Goal: Transaction & Acquisition: Purchase product/service

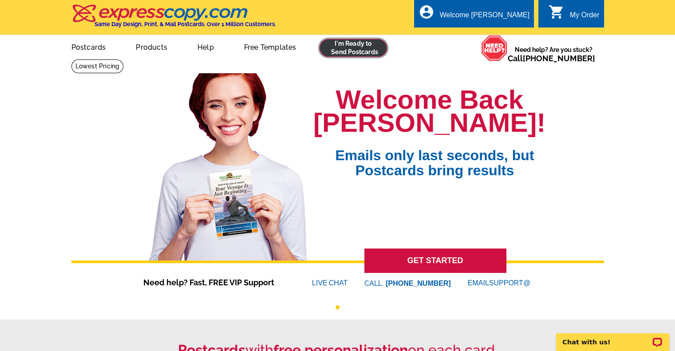
click at [348, 52] on link at bounding box center [354, 48] width 68 height 18
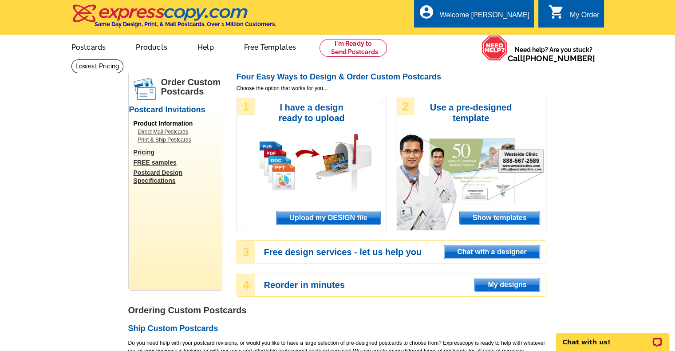
click at [333, 216] on span "Upload my DESIGN file" at bounding box center [328, 217] width 103 height 13
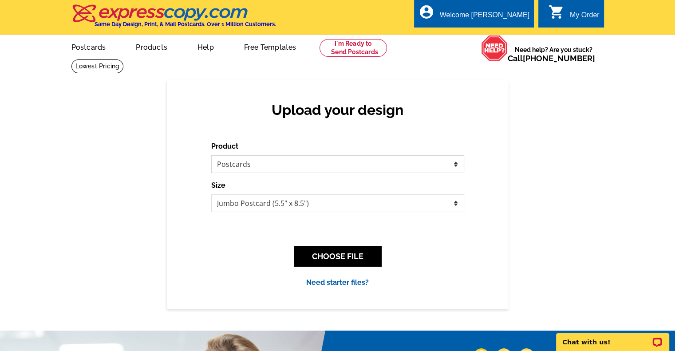
click at [295, 163] on select "Please select the type of file... Postcards Business Cards Letters and flyers G…" at bounding box center [337, 164] width 253 height 18
select select "3"
click at [211, 156] on select "Please select the type of file... Postcards Business Cards Letters and flyers G…" at bounding box center [337, 164] width 253 height 18
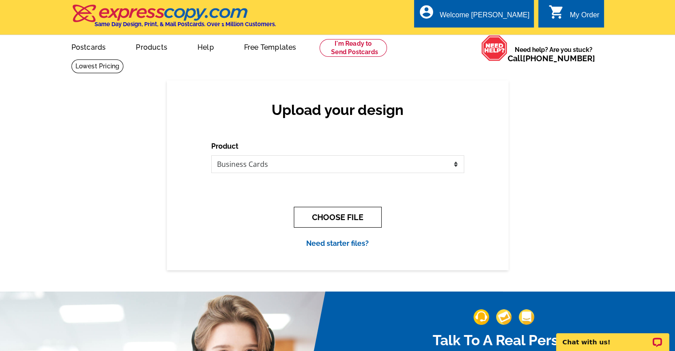
click at [364, 218] on button "CHOOSE FILE" at bounding box center [338, 217] width 88 height 21
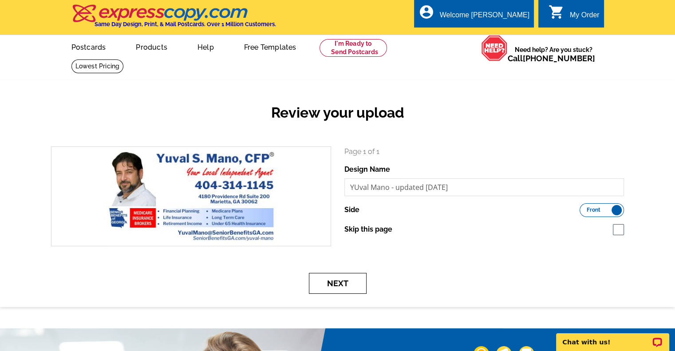
click at [342, 282] on button "Next" at bounding box center [338, 283] width 58 height 21
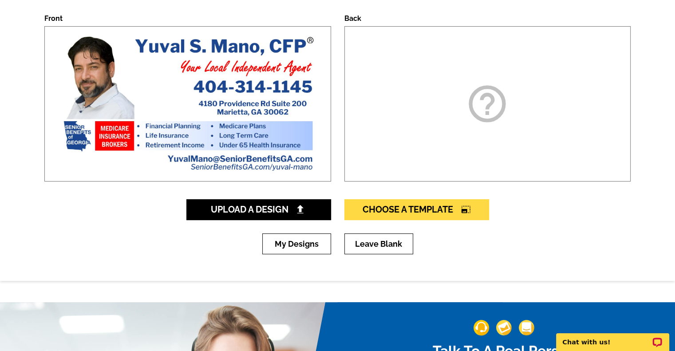
scroll to position [133, 0]
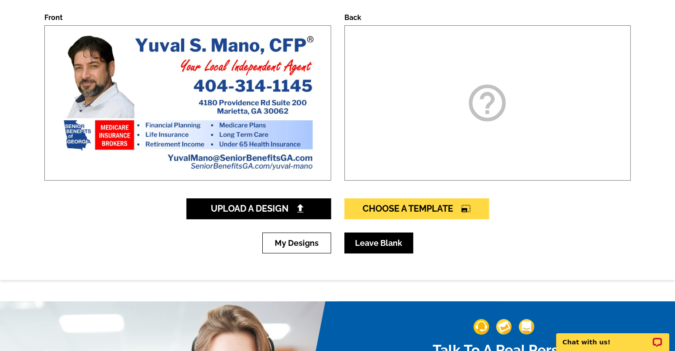
click at [387, 234] on link "Leave Blank" at bounding box center [379, 243] width 69 height 21
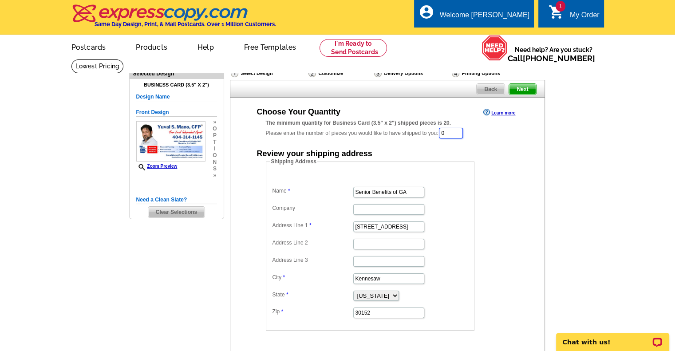
drag, startPoint x: 457, startPoint y: 136, endPoint x: 368, endPoint y: 142, distance: 89.4
click at [368, 142] on div "Choose Your Quantity Learn more The minimum quantity for Business Card (3.5" x …" at bounding box center [387, 219] width 279 height 224
type input "100"
click at [537, 155] on div "Choose Your Quantity Learn more The minimum quantity for Business Card (3.5" x …" at bounding box center [387, 219] width 314 height 225
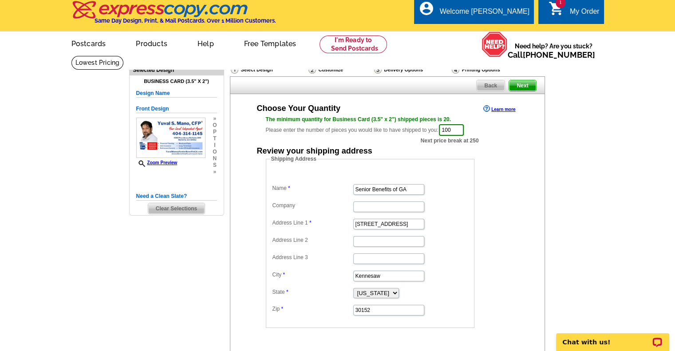
scroll to position [92, 0]
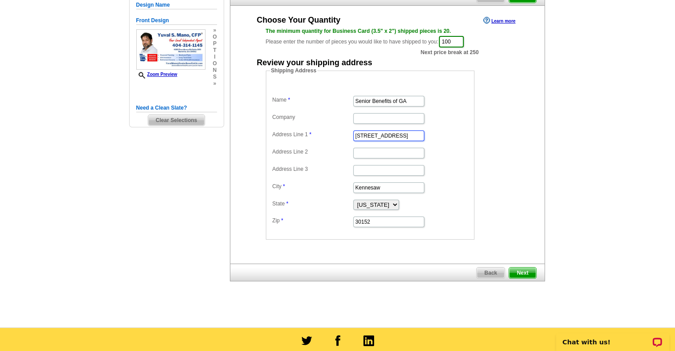
click at [388, 135] on input "5205 Stilesboro Rd" at bounding box center [388, 136] width 71 height 11
paste input "4180 Providence"
type input "4180 Providence Rd"
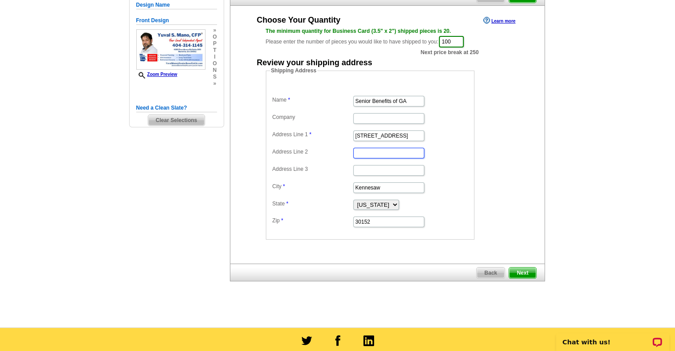
click at [393, 154] on input "Address Line 2" at bounding box center [388, 153] width 71 height 11
type input "Suite 200"
click at [385, 187] on input "Kennesaw" at bounding box center [388, 188] width 71 height 11
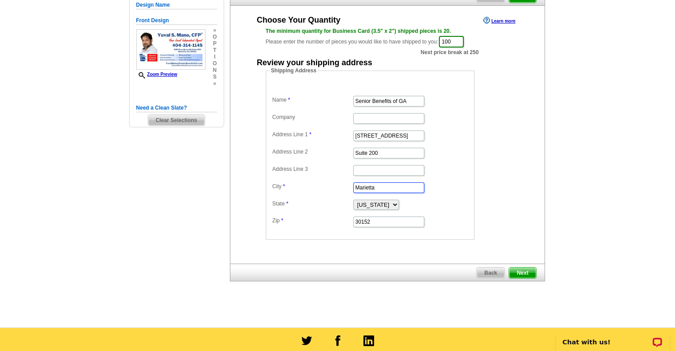
type input "Marietta"
drag, startPoint x: 402, startPoint y: 224, endPoint x: 318, endPoint y: 235, distance: 84.2
click at [318, 235] on fieldset "Shipping Address Name Senior Benefits of GA Company Address Line 1 4180 Provide…" at bounding box center [370, 153] width 209 height 173
type input "30062"
click at [553, 200] on main "Need Help? call 800-260-5887, chat with support, or have our designers make som…" at bounding box center [337, 147] width 675 height 361
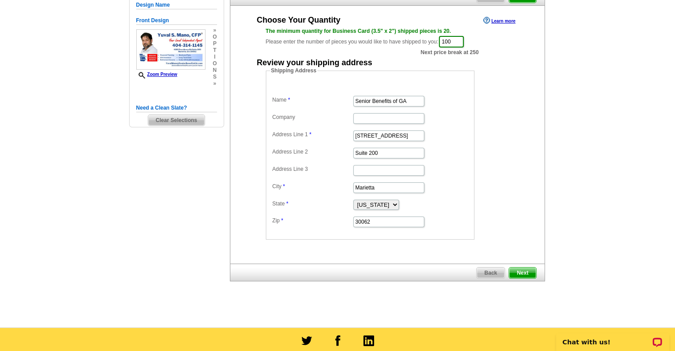
click at [527, 273] on span "Next" at bounding box center [522, 273] width 27 height 11
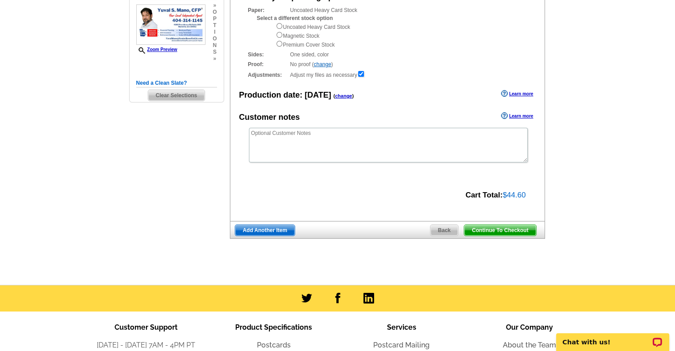
scroll to position [117, 0]
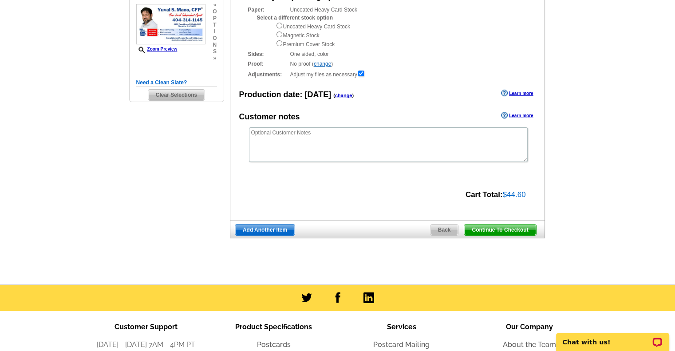
click at [508, 230] on span "Continue To Checkout" at bounding box center [499, 230] width 71 height 11
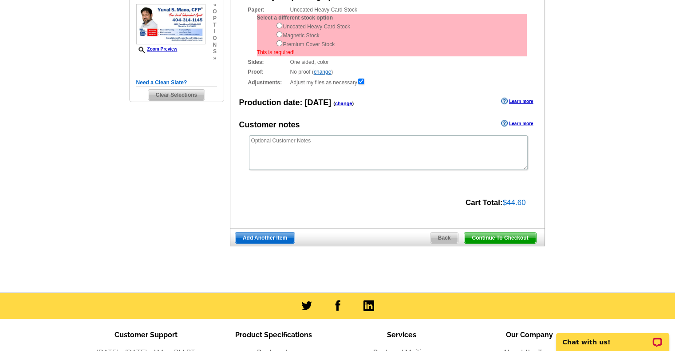
scroll to position [0, 0]
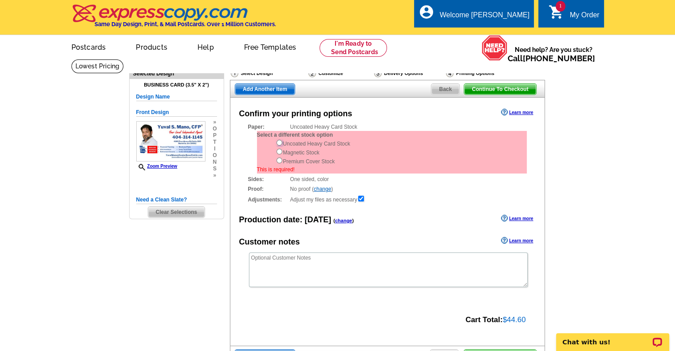
click at [278, 143] on input "radio" at bounding box center [280, 143] width 6 height 6
radio input "true"
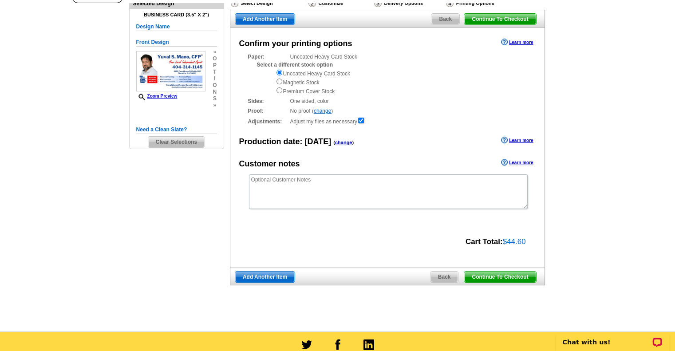
scroll to position [69, 0]
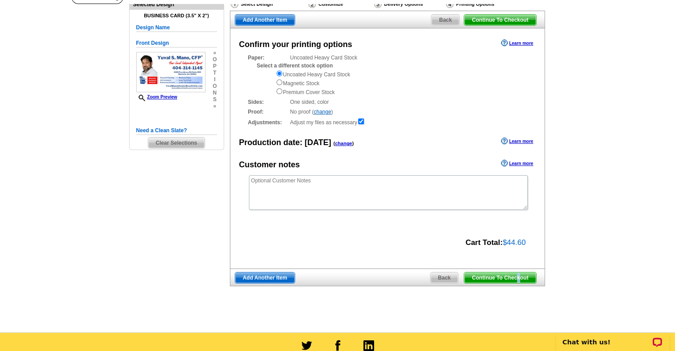
click at [519, 280] on span "Continue To Checkout" at bounding box center [499, 278] width 71 height 11
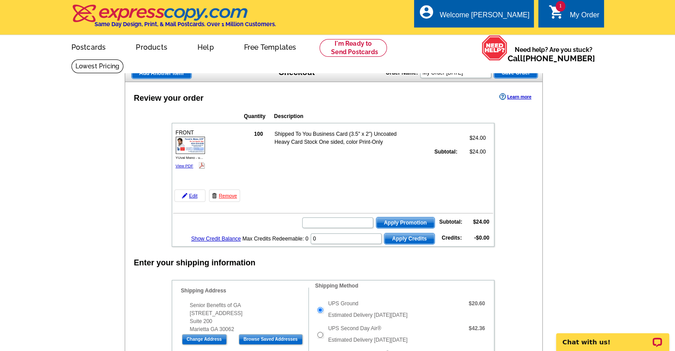
click at [357, 225] on form "Apply Promotion" at bounding box center [368, 223] width 133 height 12
click at [356, 225] on input "text" at bounding box center [337, 223] width 71 height 11
click at [350, 221] on input "text" at bounding box center [337, 223] width 71 height 11
click at [355, 220] on input "text" at bounding box center [337, 223] width 71 height 11
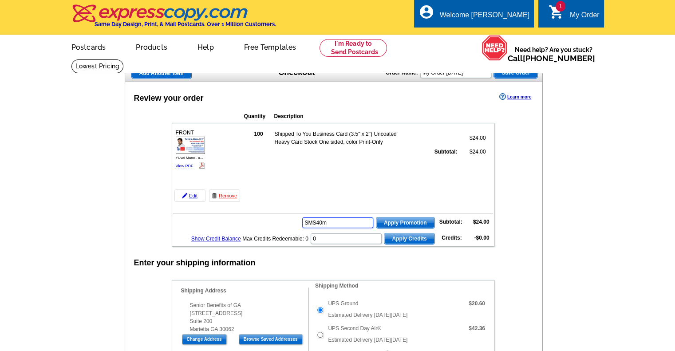
type input "SMS40m"
click at [412, 218] on span "Apply Promotion" at bounding box center [406, 223] width 58 height 11
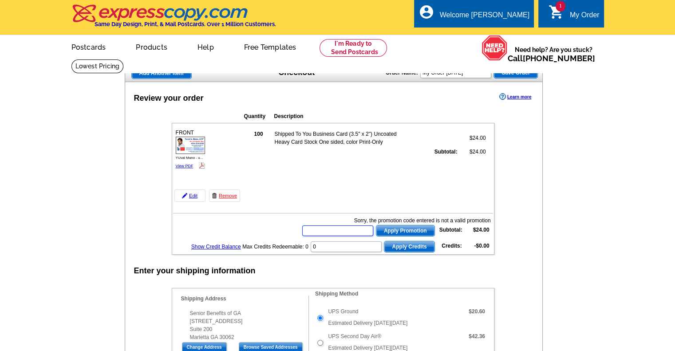
click at [353, 227] on input "text" at bounding box center [337, 231] width 71 height 11
type input "SMS40"
click at [394, 228] on span "Apply Promotion" at bounding box center [406, 231] width 58 height 11
click at [346, 233] on input "text" at bounding box center [337, 231] width 71 height 11
type input "SMS40m!"
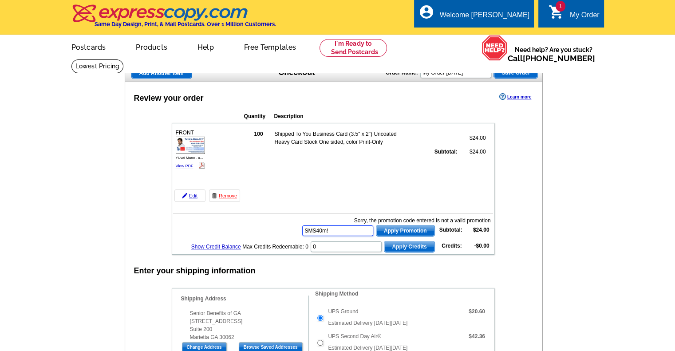
click at [376, 225] on button "Apply Promotion" at bounding box center [405, 231] width 59 height 12
click at [400, 230] on span "Apply Promotion" at bounding box center [406, 231] width 58 height 11
click at [342, 230] on input "text" at bounding box center [337, 231] width 71 height 11
type input "SMS200bc"
click at [391, 228] on span "Apply Promotion" at bounding box center [406, 231] width 58 height 11
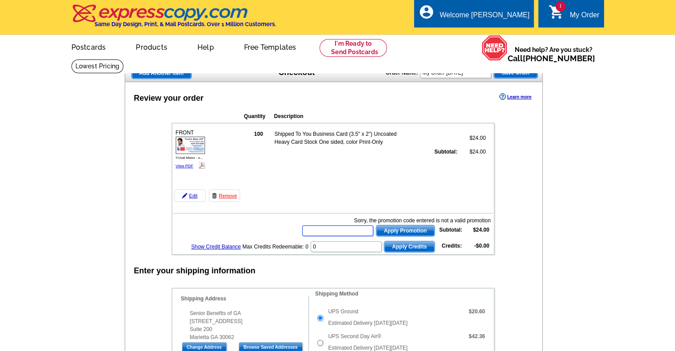
click at [318, 230] on input "text" at bounding box center [337, 231] width 71 height 11
type input "E3025"
click at [414, 227] on span "Apply Promotion" at bounding box center [406, 231] width 58 height 11
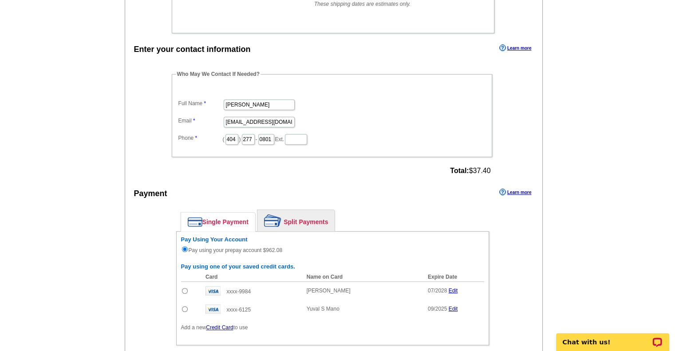
scroll to position [484, 0]
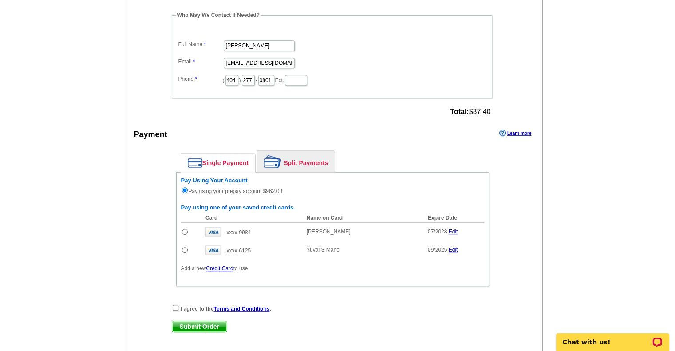
click at [183, 247] on input "radio" at bounding box center [185, 250] width 6 height 6
radio input "true"
click at [186, 187] on input "radio" at bounding box center [185, 190] width 6 height 6
radio input "true"
radio input "false"
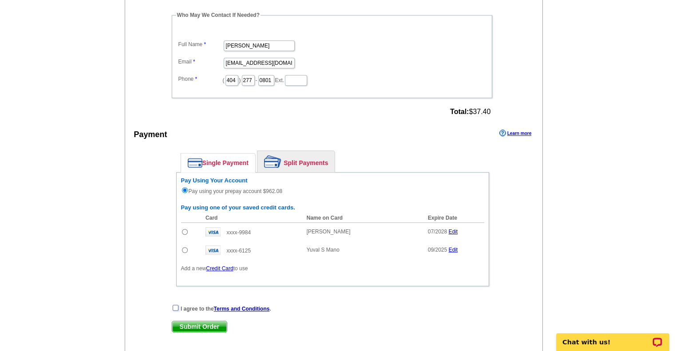
click at [176, 305] on input "checkbox" at bounding box center [176, 308] width 6 height 6
checkbox input "true"
click at [198, 321] on span "Submit Order" at bounding box center [199, 326] width 55 height 11
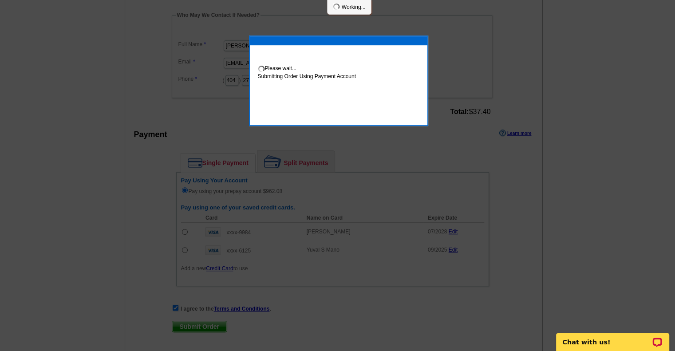
scroll to position [481, 0]
